Goal: Task Accomplishment & Management: Complete application form

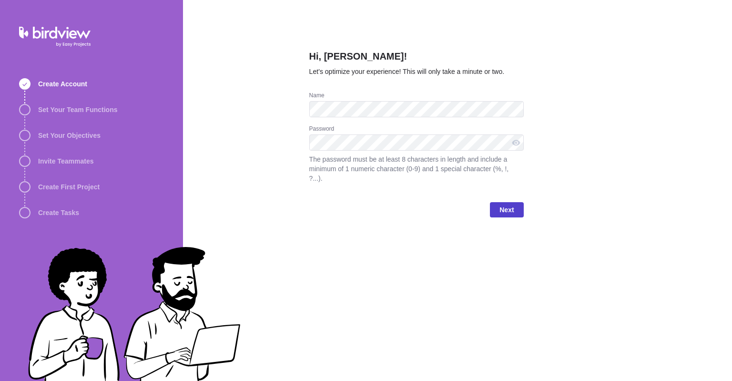
click at [506, 204] on span "Next" at bounding box center [507, 209] width 14 height 11
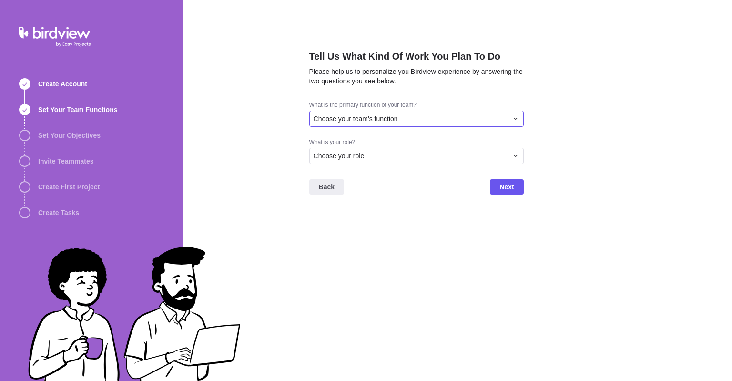
click at [421, 120] on div "Choose your team's function" at bounding box center [411, 119] width 194 height 10
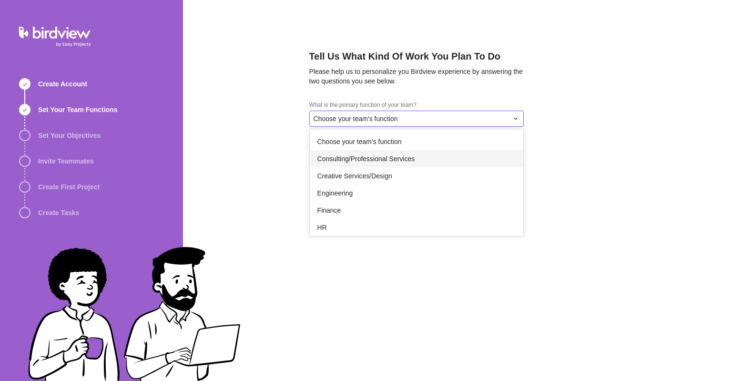
click at [378, 155] on span "Consulting/Professional Services" at bounding box center [366, 159] width 98 height 10
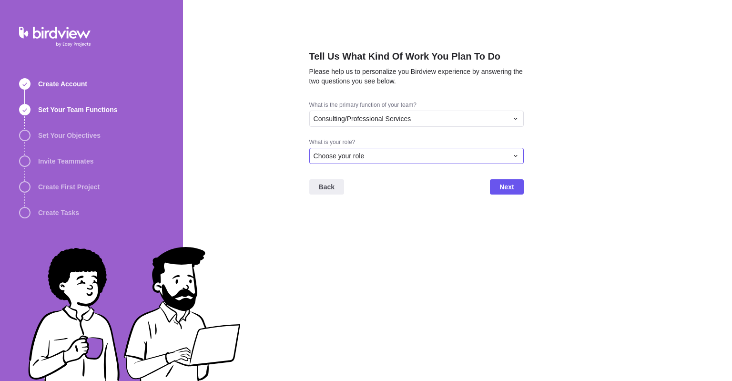
click at [375, 158] on div "Choose your role" at bounding box center [411, 156] width 194 height 10
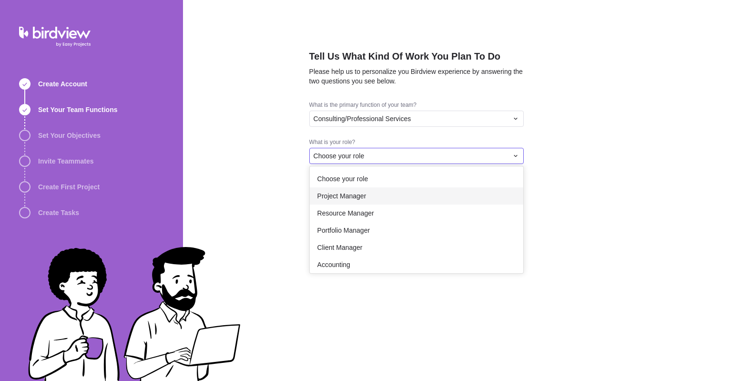
click at [362, 197] on span "Project Manager" at bounding box center [341, 196] width 49 height 10
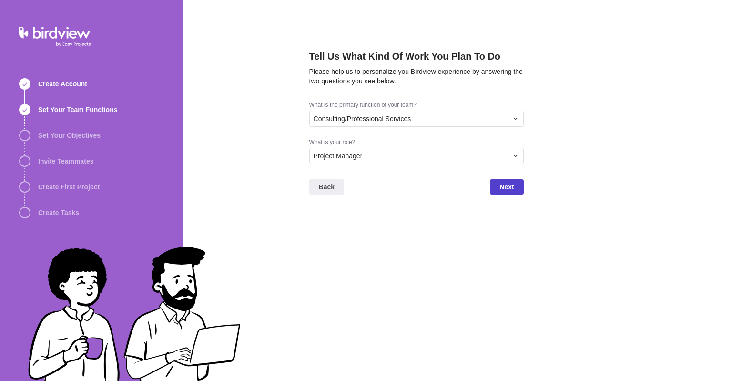
click at [499, 190] on span "Next" at bounding box center [506, 186] width 33 height 15
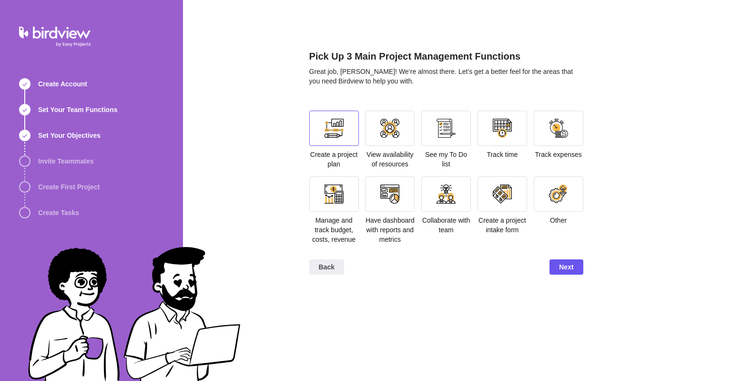
click at [346, 143] on div at bounding box center [334, 128] width 50 height 35
click at [457, 195] on div at bounding box center [446, 193] width 50 height 35
click at [327, 266] on span "Back" at bounding box center [327, 266] width 16 height 11
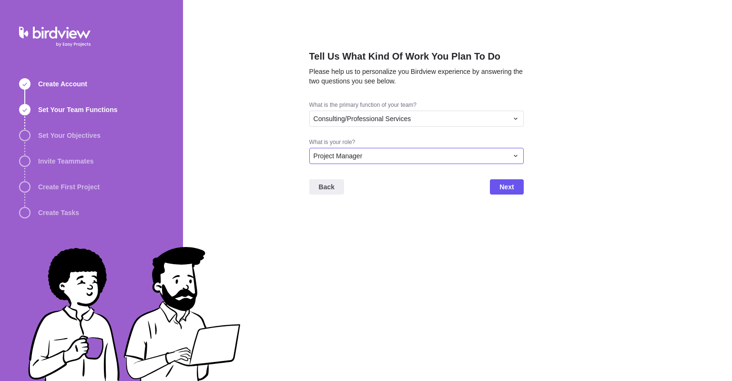
click at [376, 157] on div "Project Manager" at bounding box center [411, 156] width 194 height 10
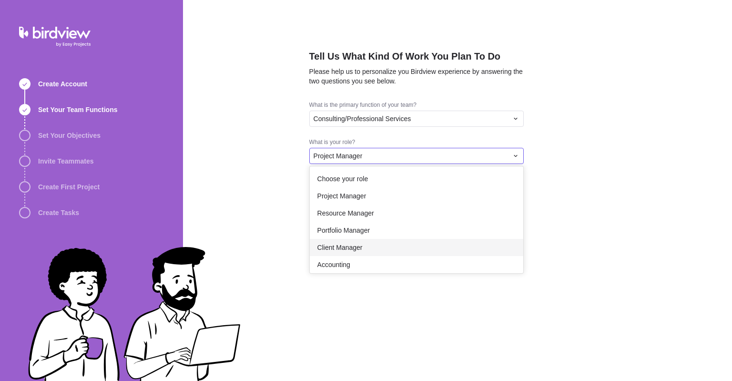
click at [372, 247] on div "Client Manager" at bounding box center [417, 247] width 214 height 17
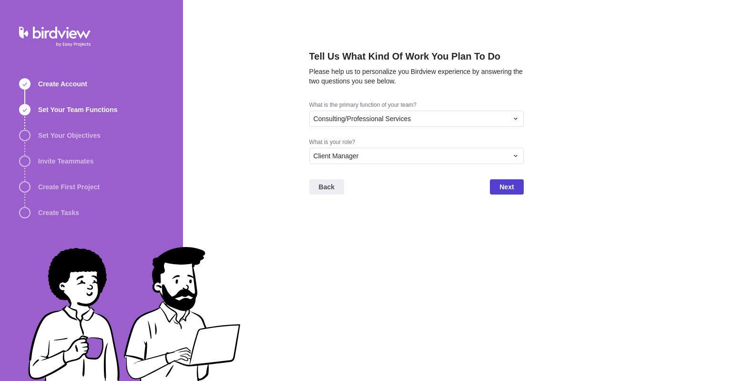
click at [516, 190] on span "Next" at bounding box center [506, 186] width 33 height 15
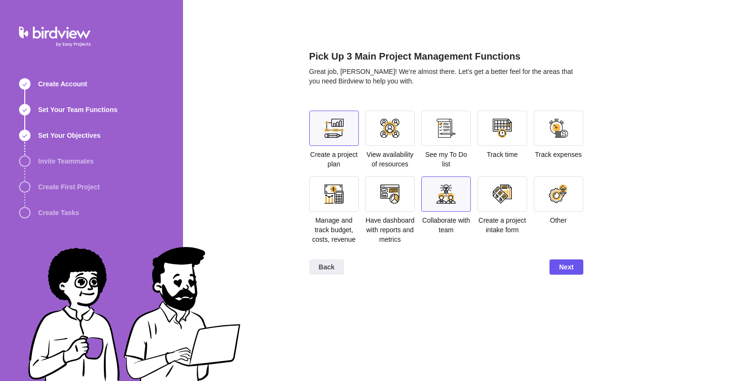
click at [453, 198] on div at bounding box center [446, 193] width 19 height 19
drag, startPoint x: 445, startPoint y: 214, endPoint x: 443, endPoint y: 205, distance: 9.8
click at [445, 212] on div "Collaborate with team" at bounding box center [446, 205] width 50 height 58
click at [442, 194] on div at bounding box center [446, 193] width 19 height 19
click at [389, 186] on div at bounding box center [389, 193] width 19 height 19
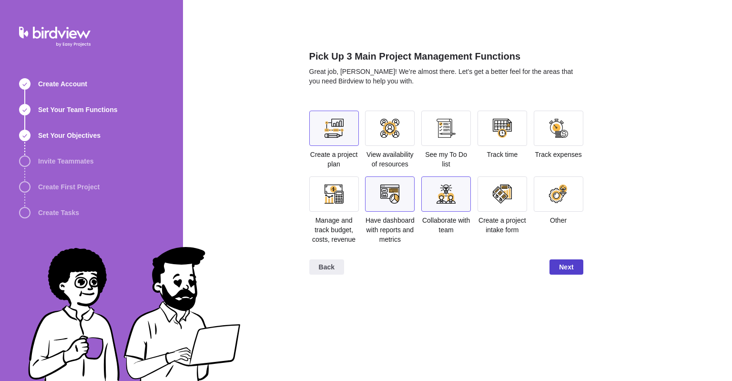
click at [563, 264] on span "Next" at bounding box center [566, 266] width 14 height 11
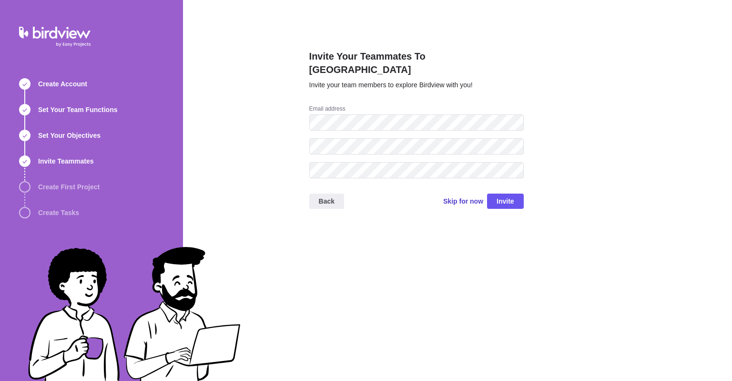
click at [468, 196] on span "Skip for now" at bounding box center [463, 201] width 40 height 10
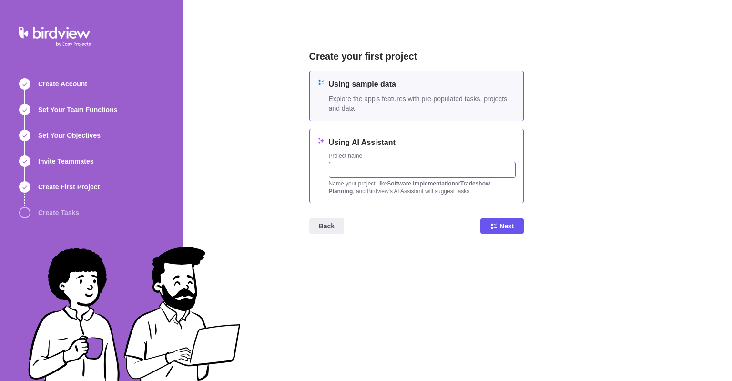
click at [355, 171] on input "text" at bounding box center [422, 170] width 187 height 16
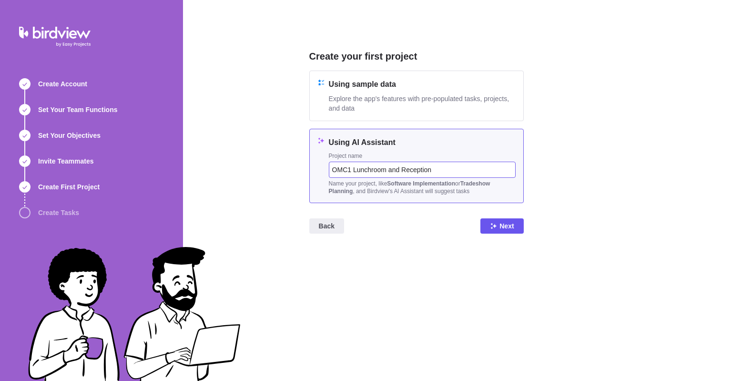
type input "OMC1 Lunchroom and Reception"
click at [508, 225] on span "Next" at bounding box center [507, 225] width 14 height 11
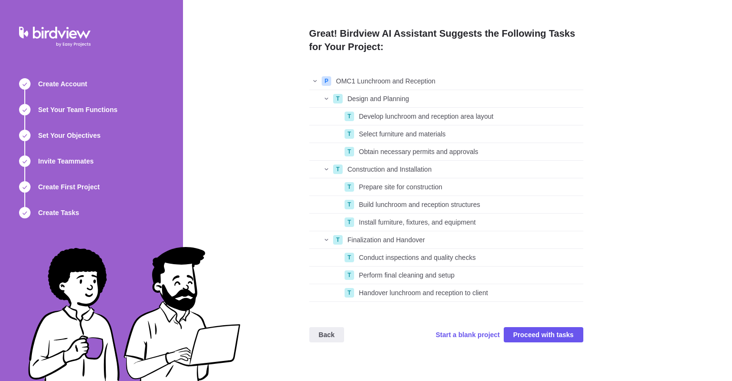
scroll to position [229, 274]
click at [326, 338] on span "Back" at bounding box center [327, 334] width 16 height 11
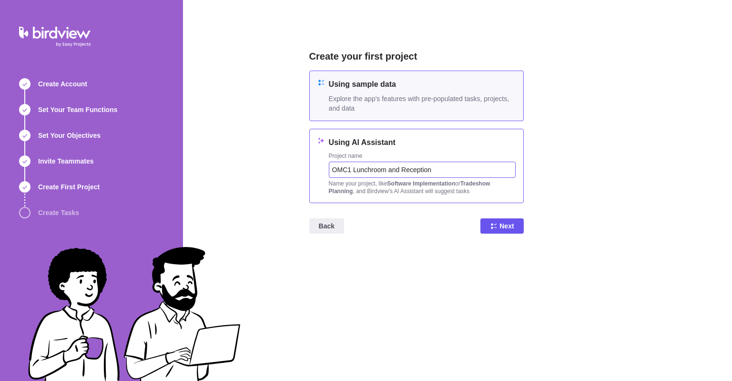
click at [444, 174] on input "OMC1 Lunchroom and Reception" at bounding box center [422, 170] width 187 height 16
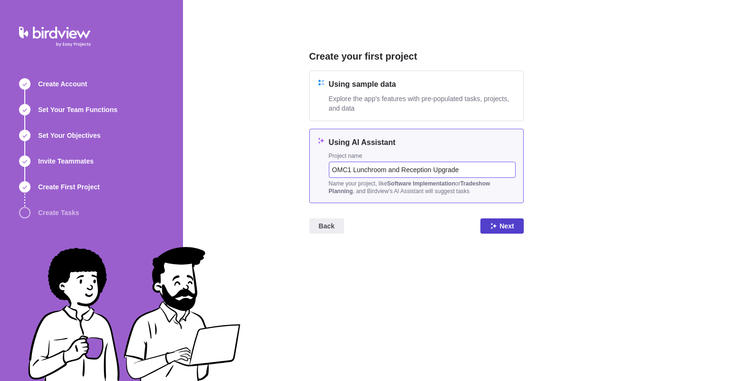
type input "OMC1 Lunchroom and Reception Upgrade"
click at [502, 224] on span "Next" at bounding box center [507, 225] width 14 height 11
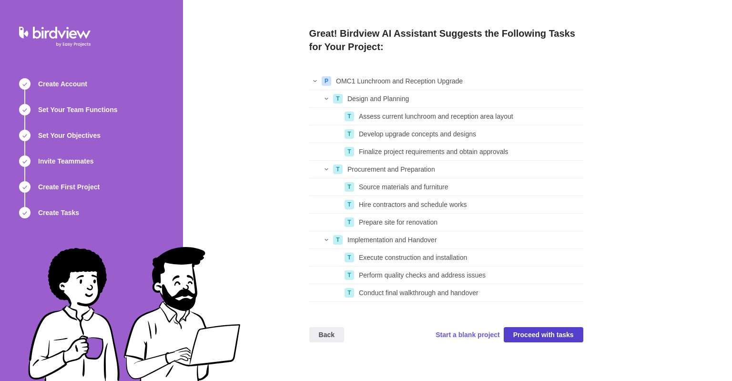
click at [558, 335] on span "Proceed with tasks" at bounding box center [543, 334] width 61 height 11
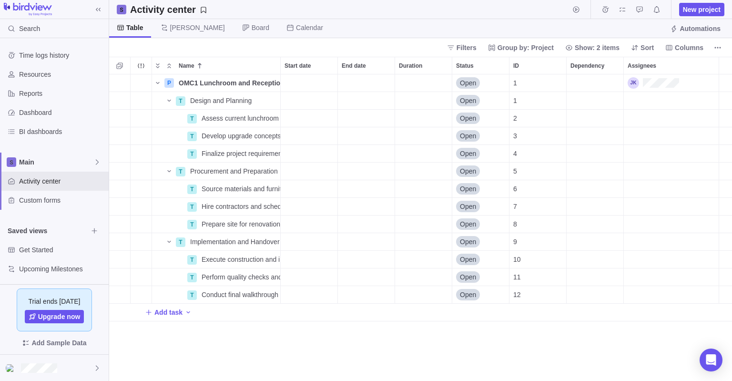
scroll to position [307, 623]
